Goal: Book appointment/travel/reservation

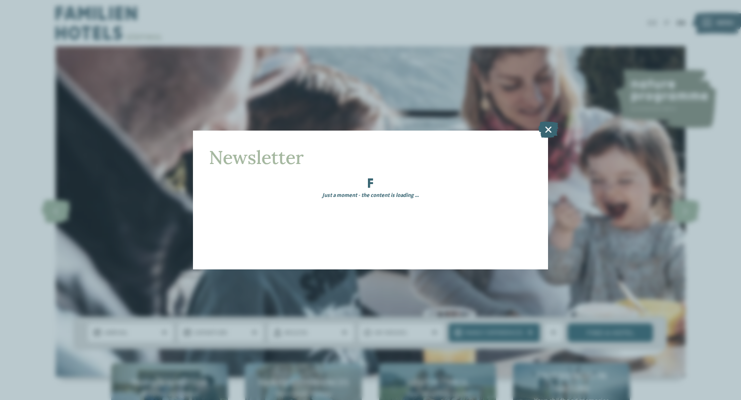
click at [551, 127] on div "Newsletter Just a moment - the content is loading …" at bounding box center [370, 200] width 741 height 400
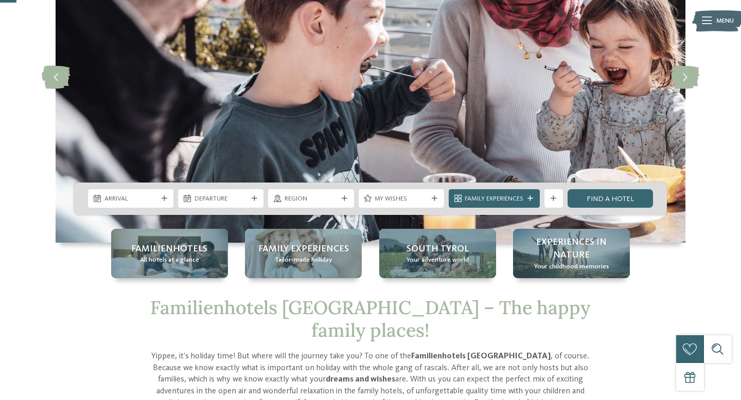
scroll to position [167, 0]
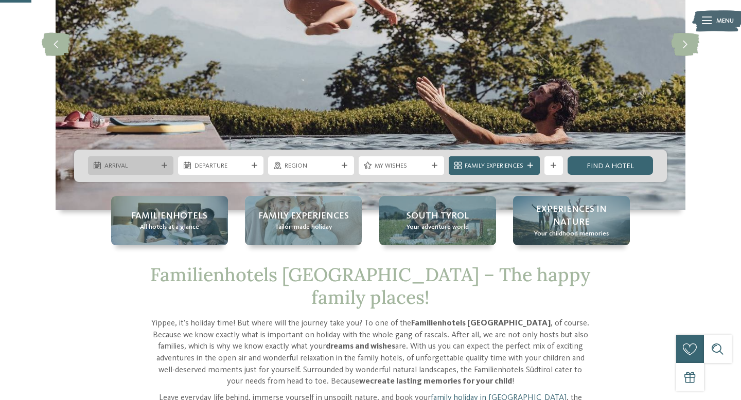
click at [167, 165] on div at bounding box center [163, 166] width 9 height 6
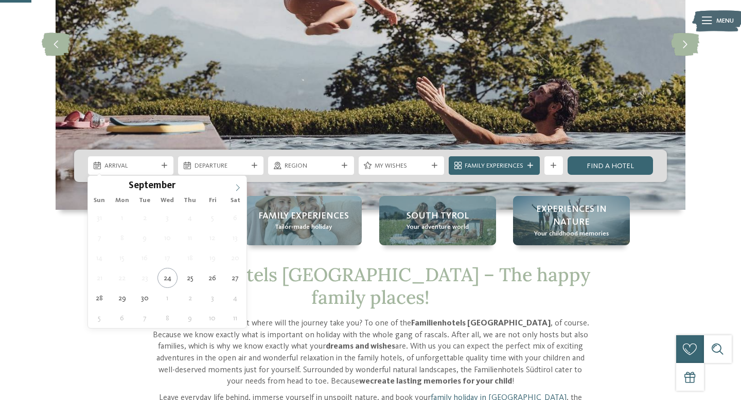
click at [235, 187] on icon at bounding box center [237, 187] width 7 height 7
type input "****"
click at [235, 187] on icon at bounding box center [237, 187] width 7 height 7
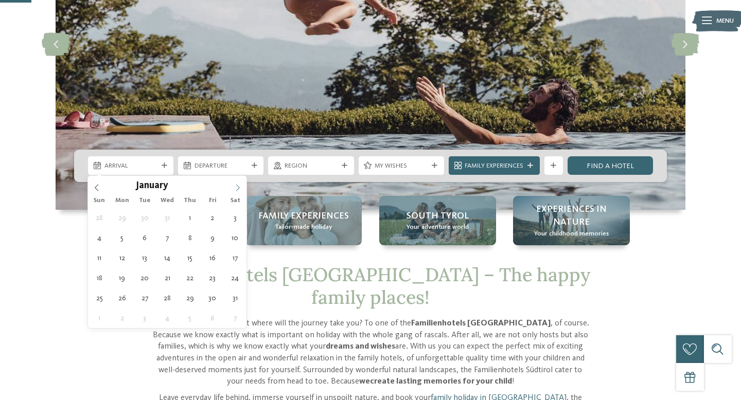
click at [235, 187] on icon at bounding box center [237, 187] width 7 height 7
type div "[DATE]"
type input "****"
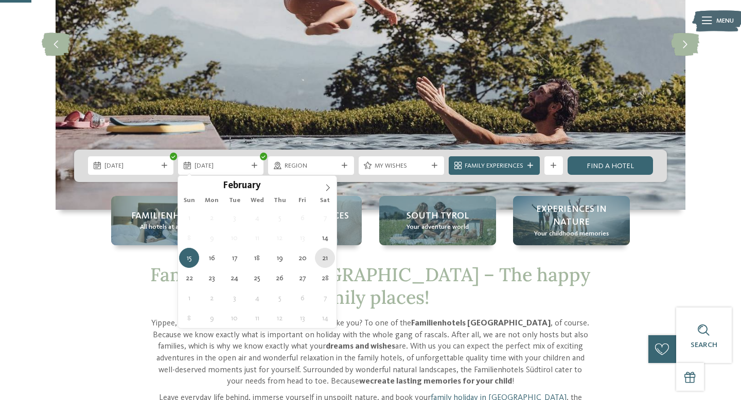
type div "[DATE]"
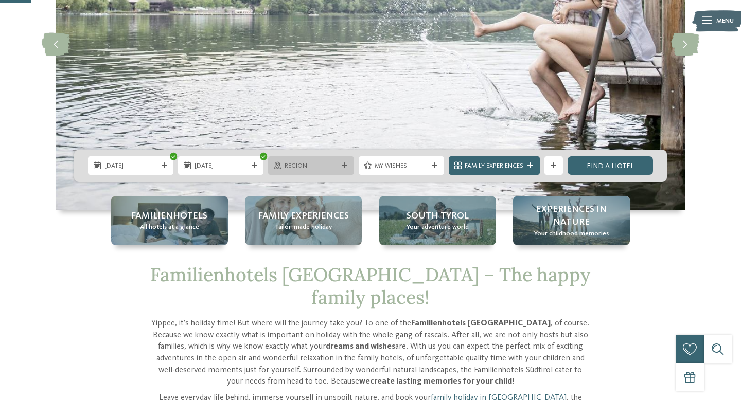
click at [342, 166] on icon at bounding box center [345, 166] width 6 height 6
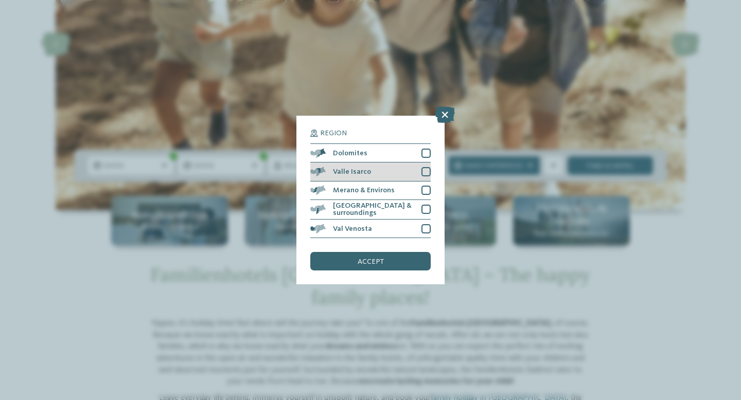
drag, startPoint x: 426, startPoint y: 156, endPoint x: 426, endPoint y: 164, distance: 7.7
click at [426, 156] on div at bounding box center [425, 153] width 9 height 9
click at [383, 265] on div "accept" at bounding box center [370, 261] width 120 height 19
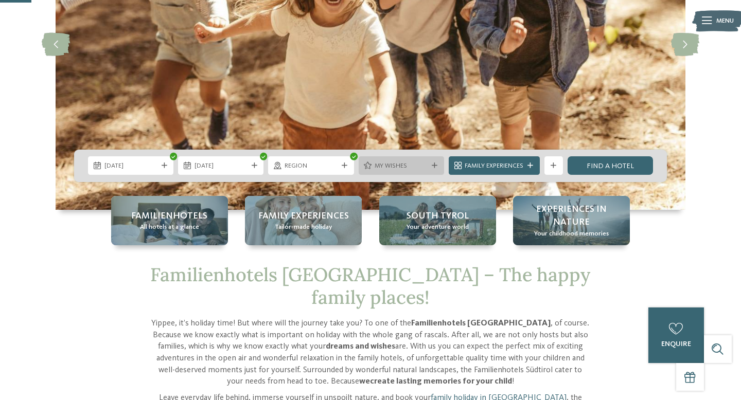
click at [432, 160] on div "My wishes" at bounding box center [400, 165] width 85 height 19
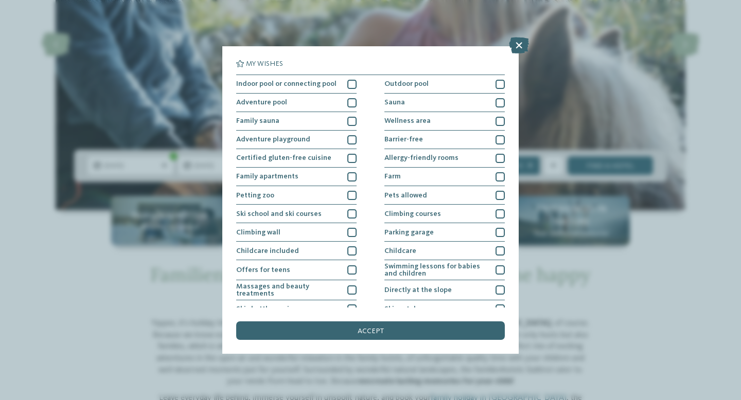
drag, startPoint x: 401, startPoint y: 333, endPoint x: 427, endPoint y: 329, distance: 27.1
click at [401, 333] on div "accept" at bounding box center [370, 330] width 268 height 19
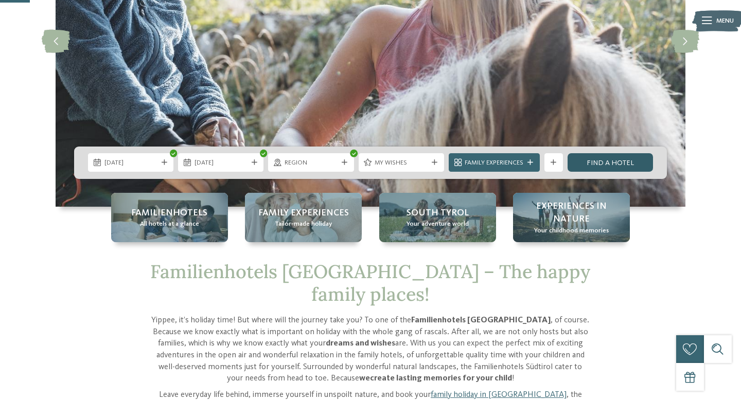
scroll to position [177, 0]
click at [640, 158] on link "Find a hotel" at bounding box center [609, 163] width 85 height 19
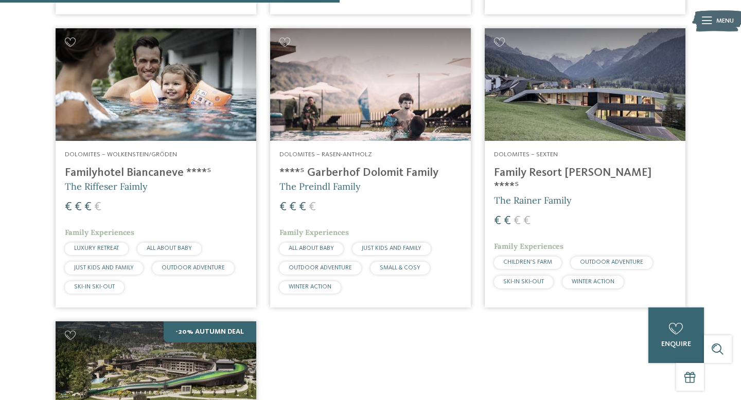
scroll to position [644, 0]
